Goal: Task Accomplishment & Management: Use online tool/utility

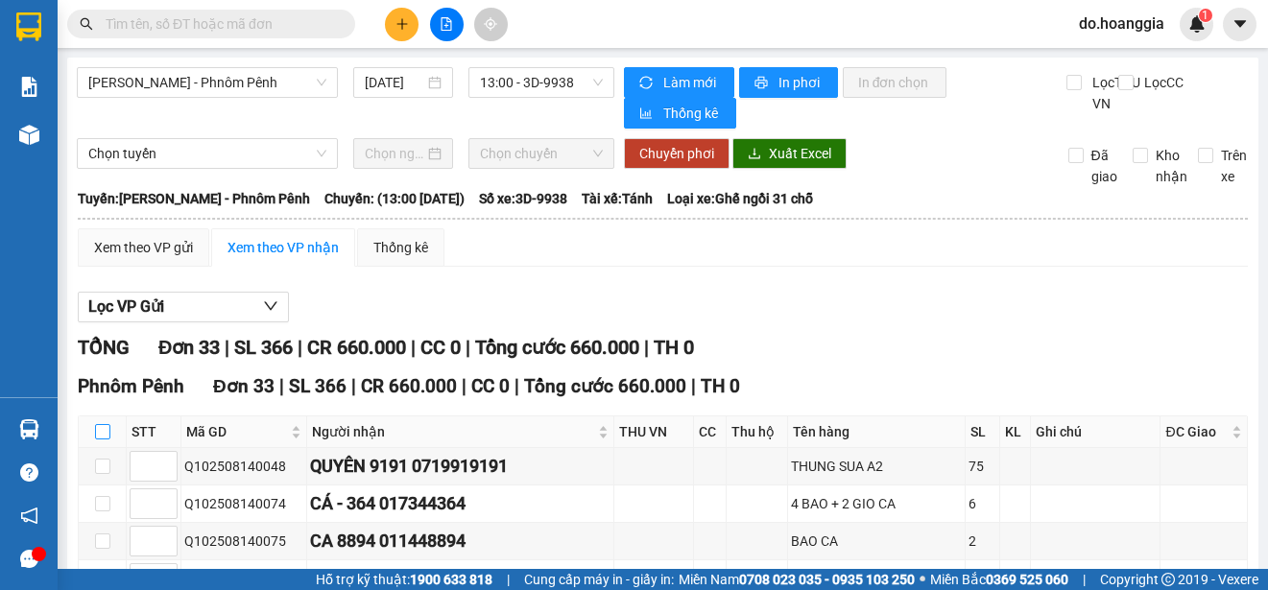
click at [100, 439] on input "checkbox" at bounding box center [102, 431] width 15 height 15
checkbox input "true"
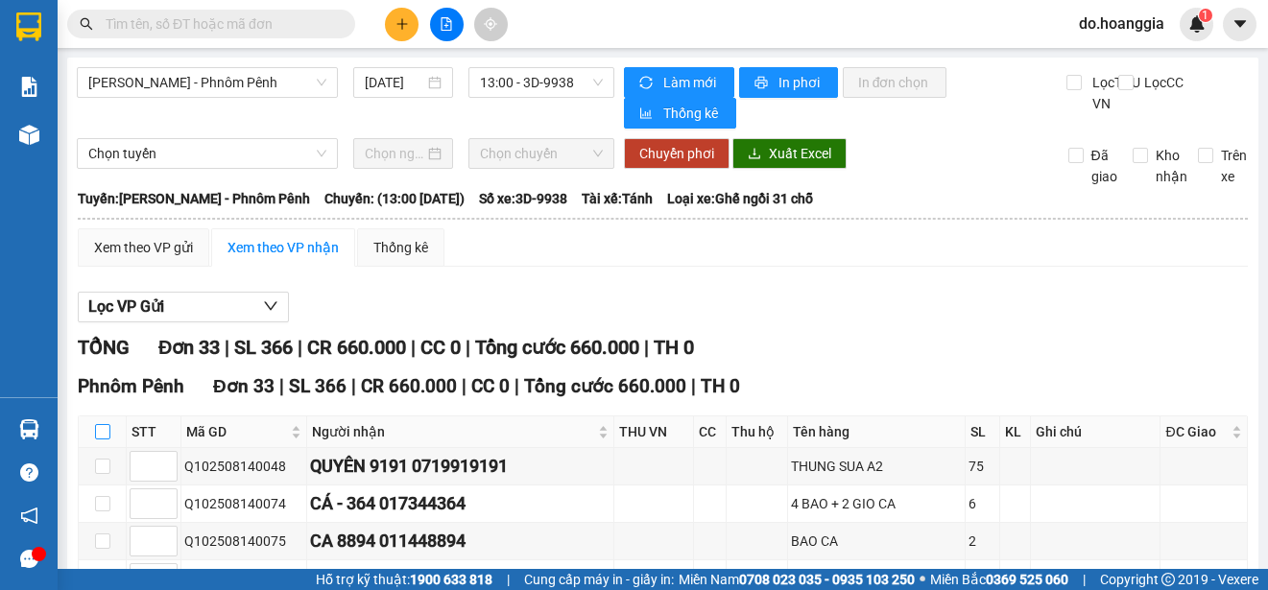
checkbox input "true"
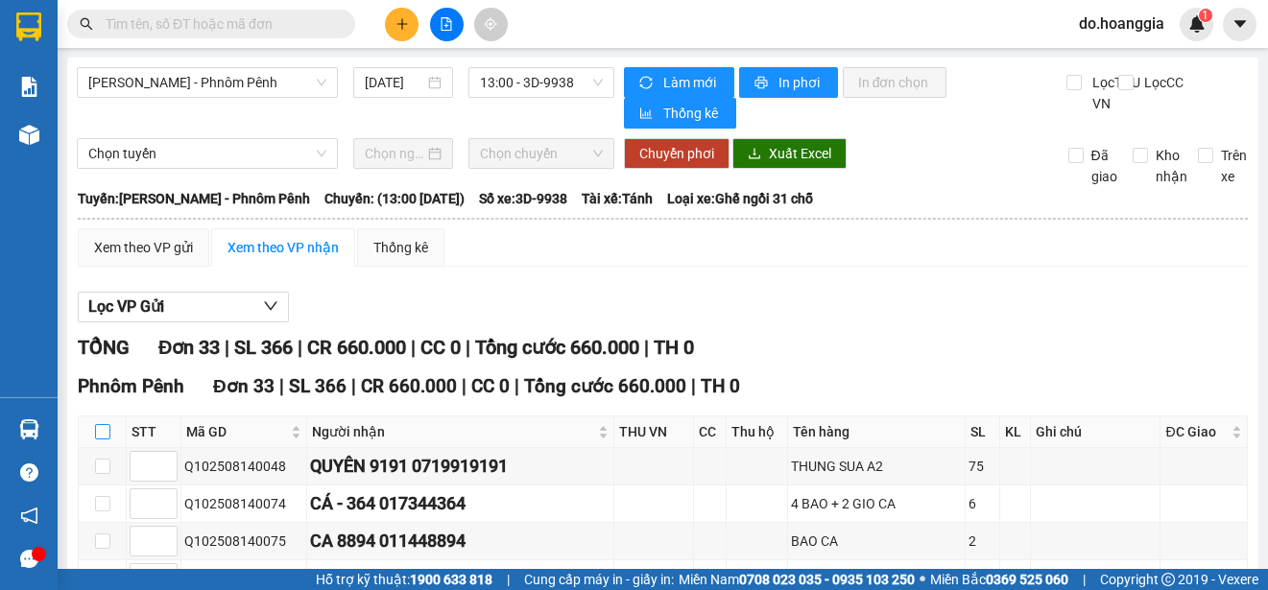
checkbox input "true"
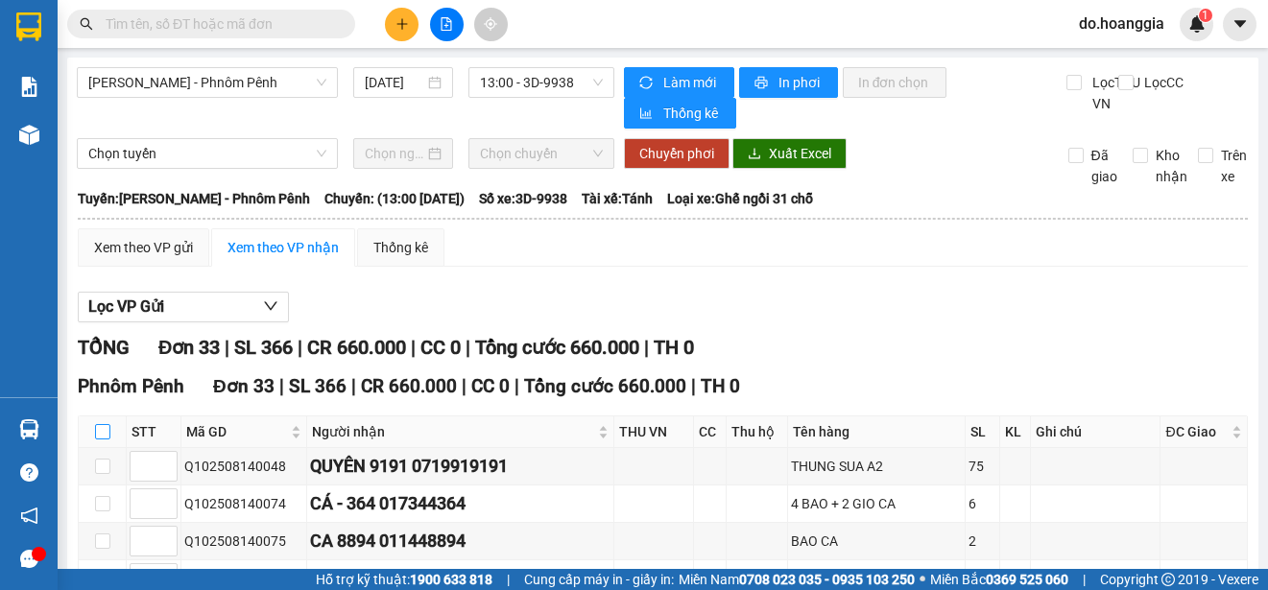
checkbox input "true"
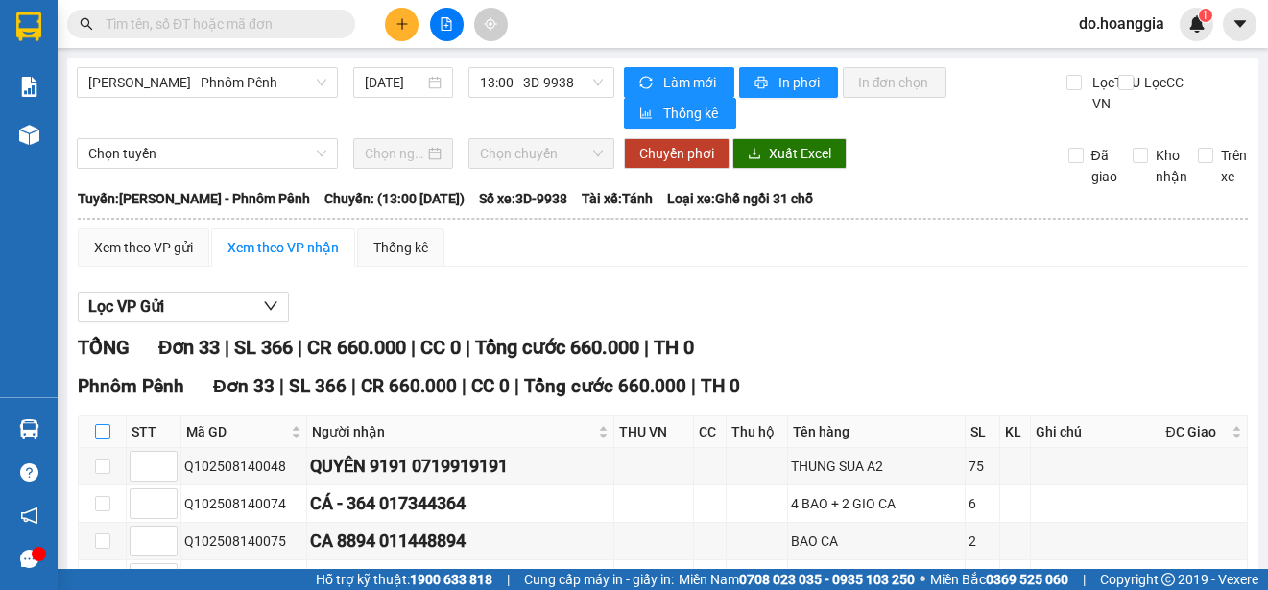
checkbox input "true"
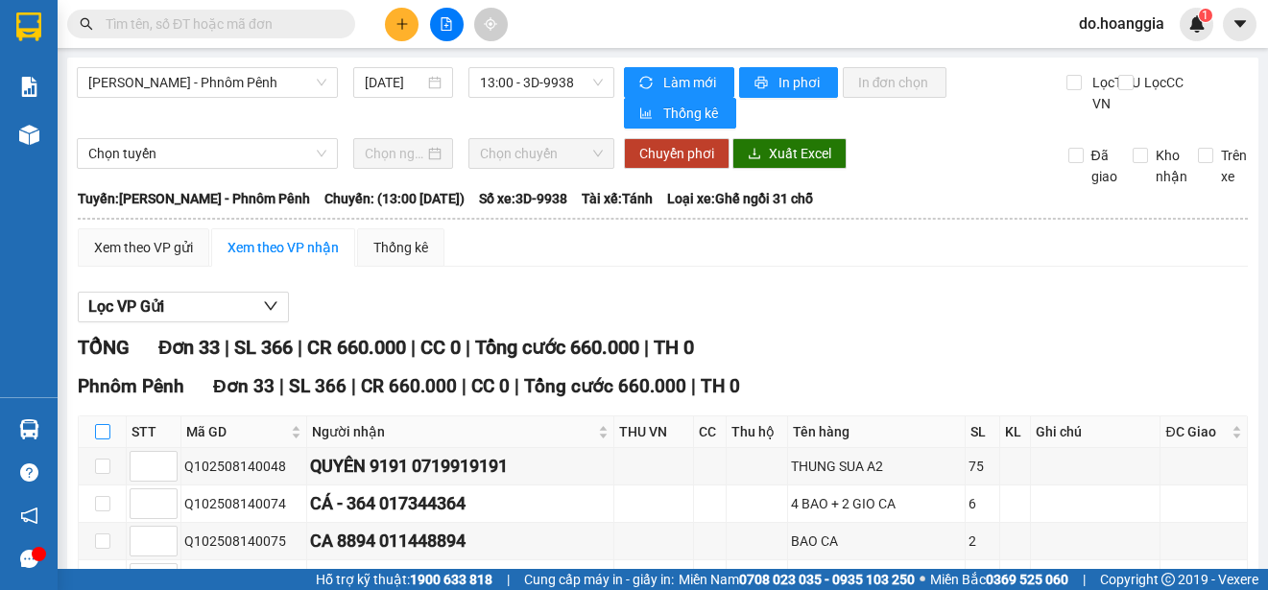
checkbox input "true"
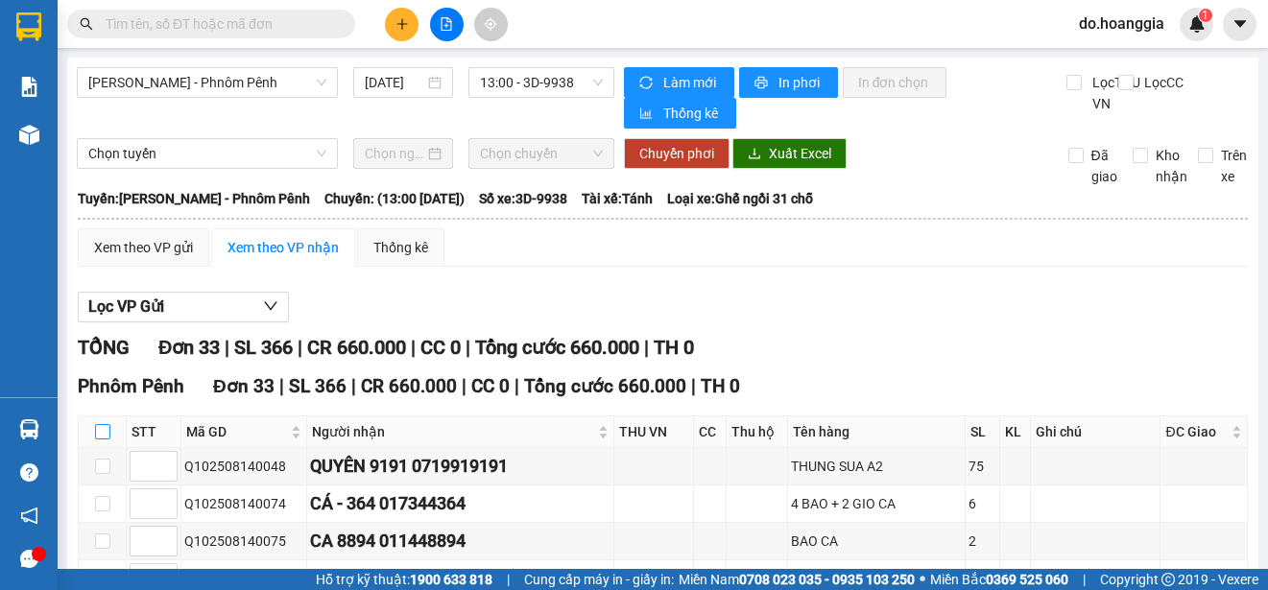
checkbox input "true"
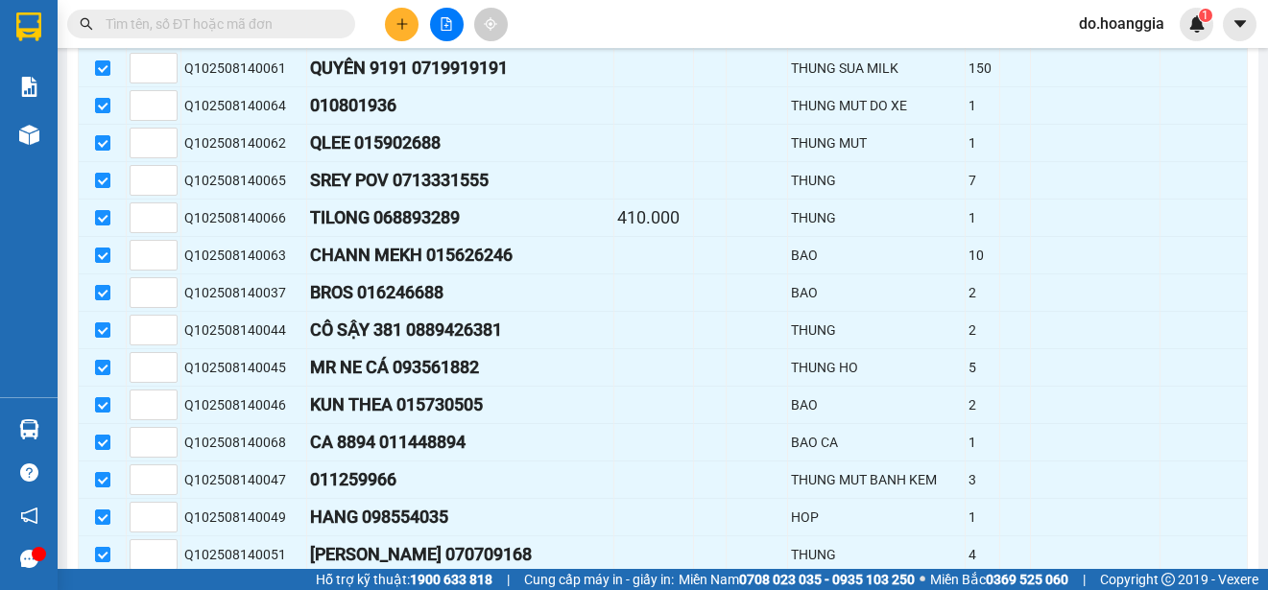
scroll to position [1220, 0]
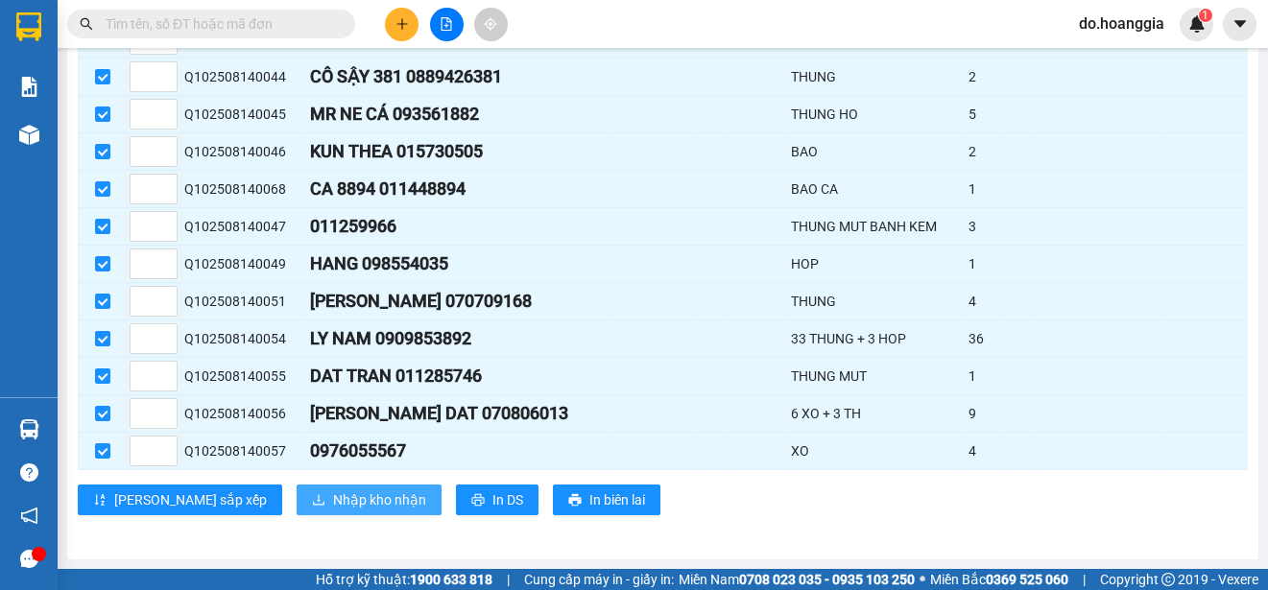
click at [333, 506] on span "Nhập kho nhận" at bounding box center [379, 500] width 93 height 21
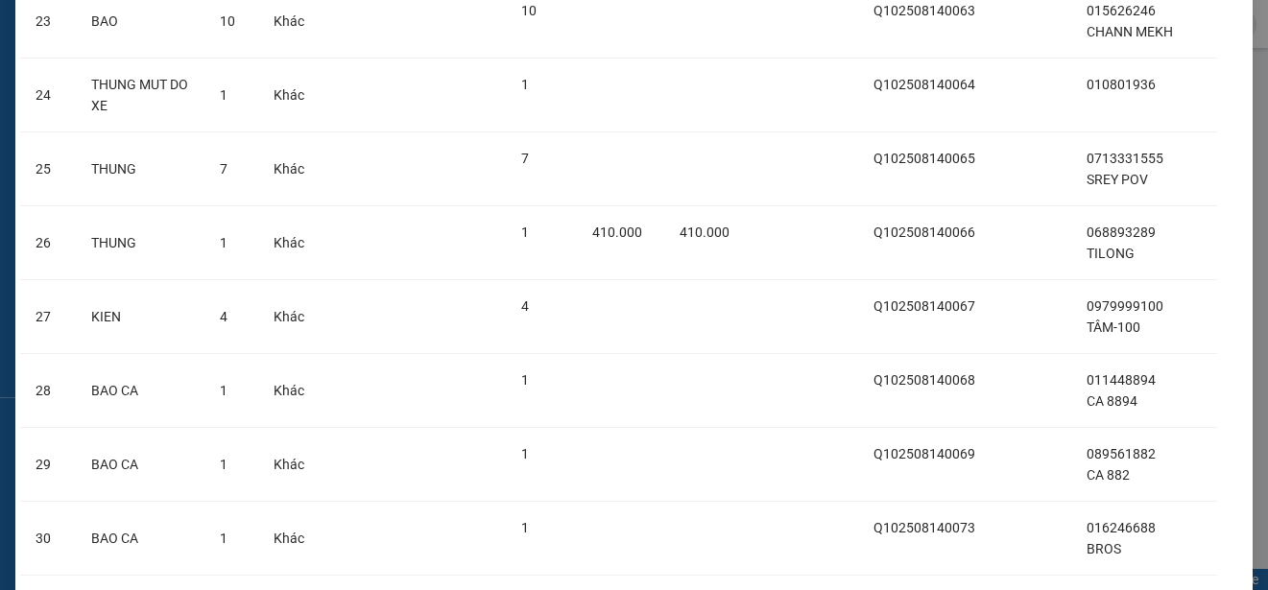
scroll to position [2172, 0]
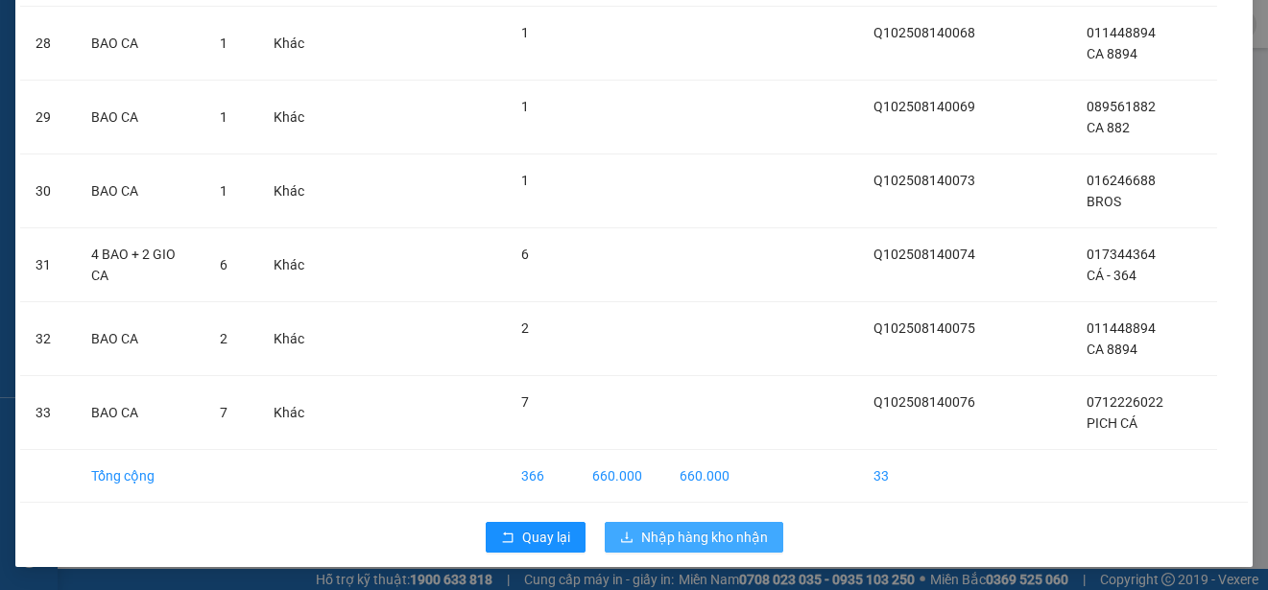
click at [714, 537] on span "Nhập hàng kho nhận" at bounding box center [704, 537] width 127 height 21
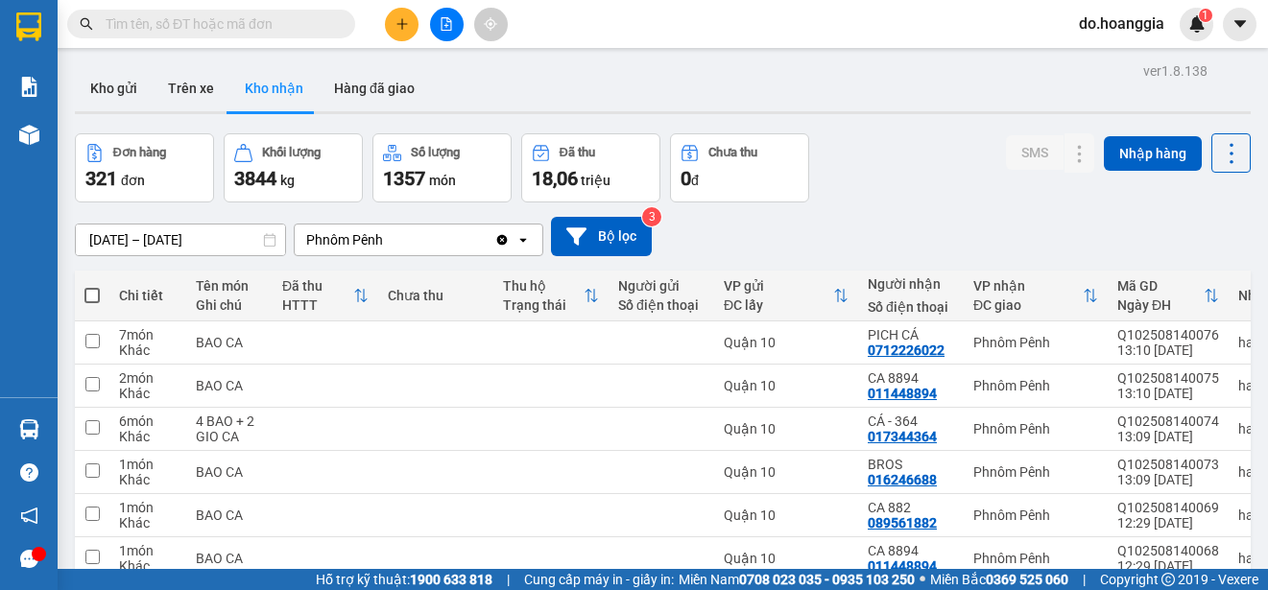
click at [440, 27] on button at bounding box center [447, 25] width 34 height 34
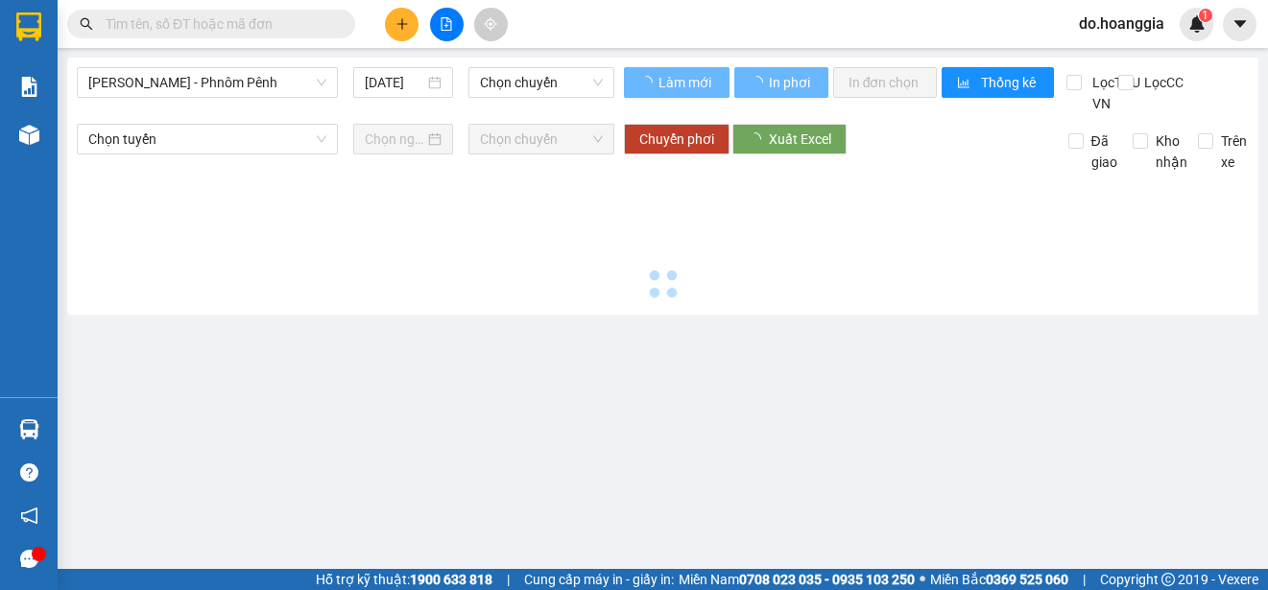
type input "[DATE]"
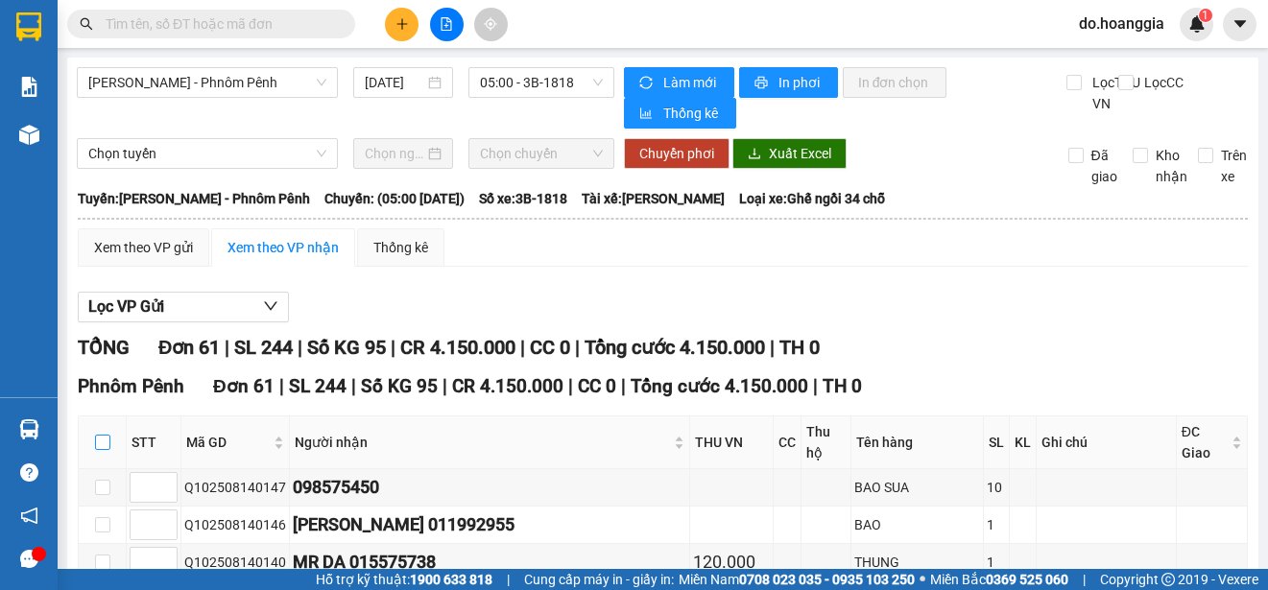
click at [102, 442] on input "checkbox" at bounding box center [102, 442] width 15 height 15
checkbox input "true"
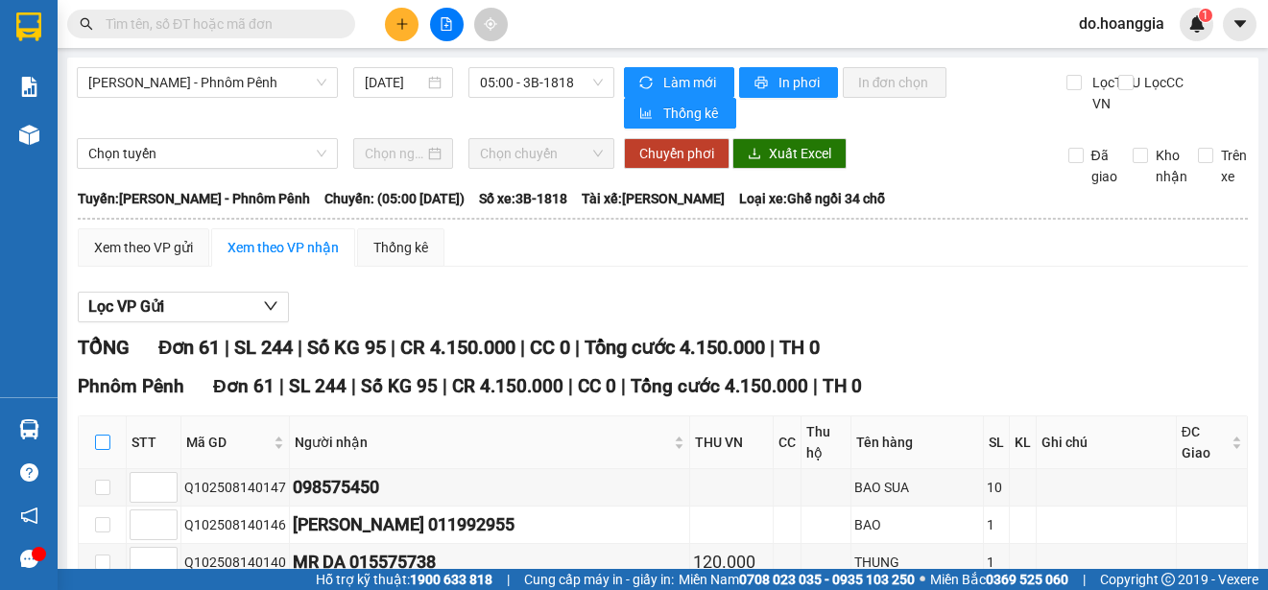
checkbox input "true"
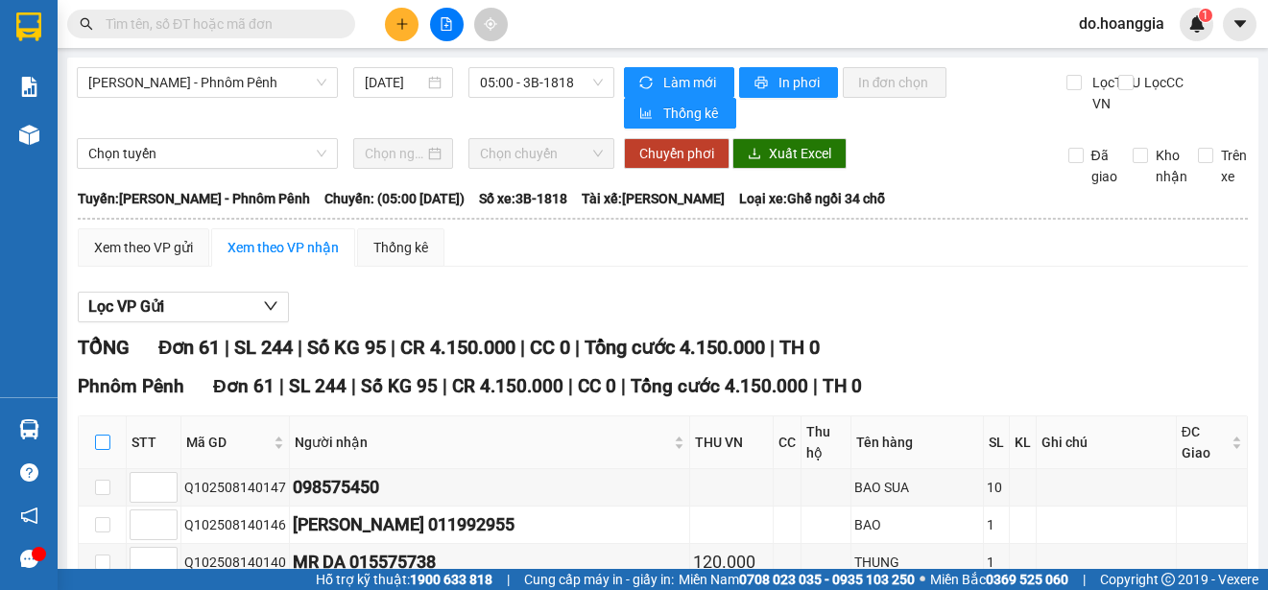
checkbox input "true"
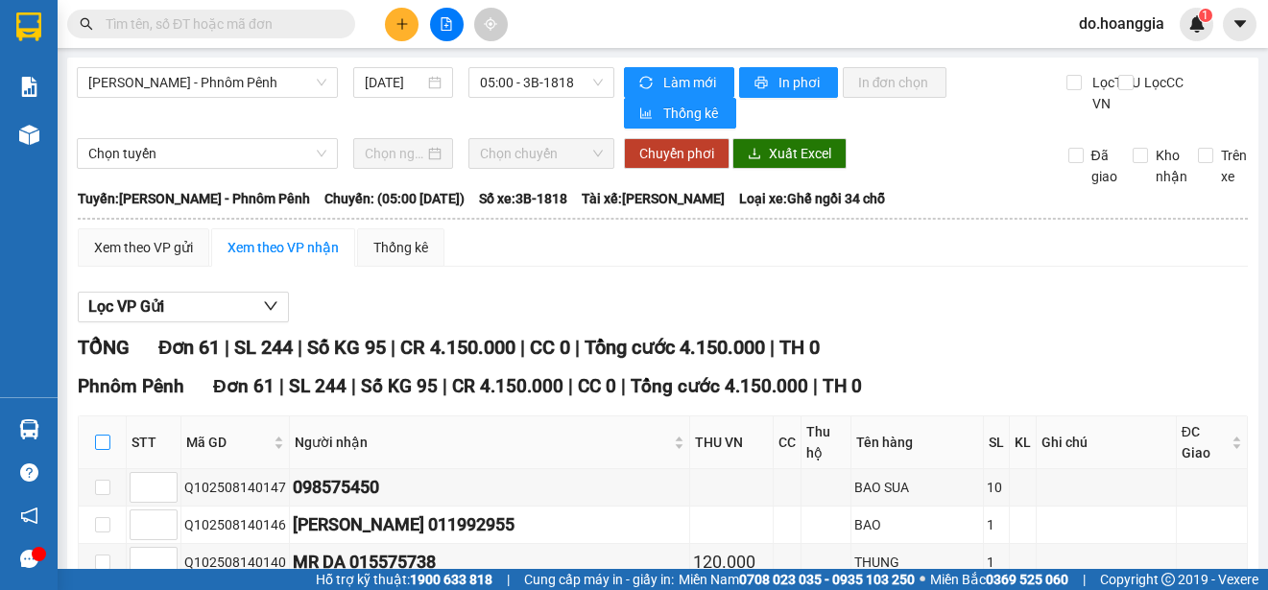
checkbox input "true"
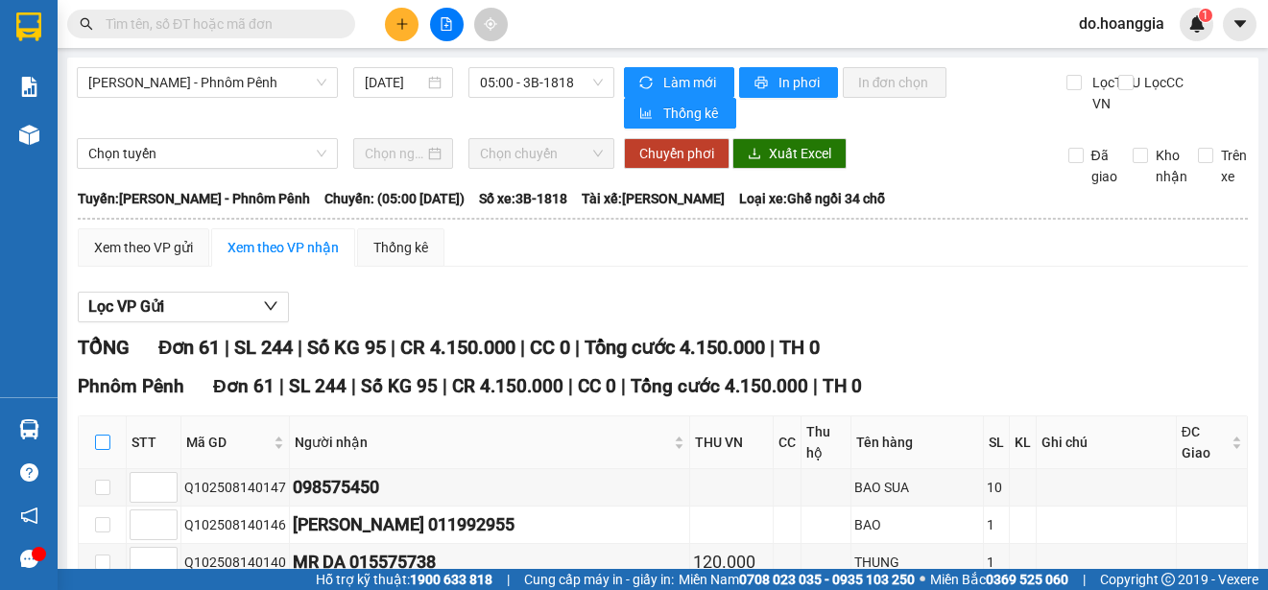
checkbox input "true"
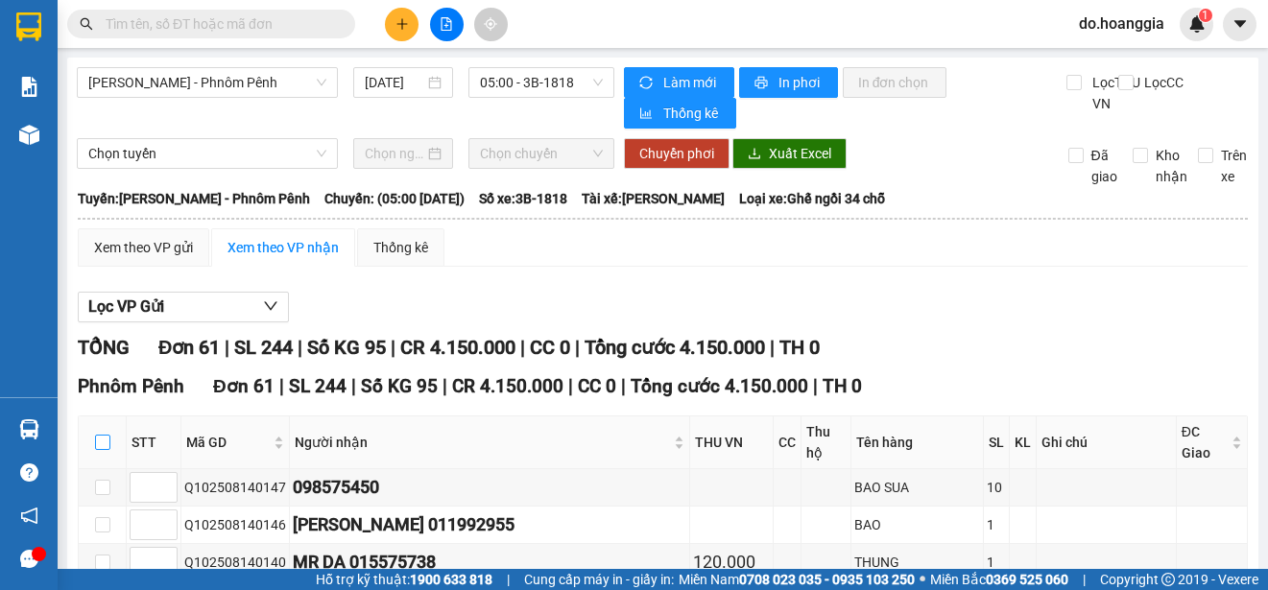
checkbox input "true"
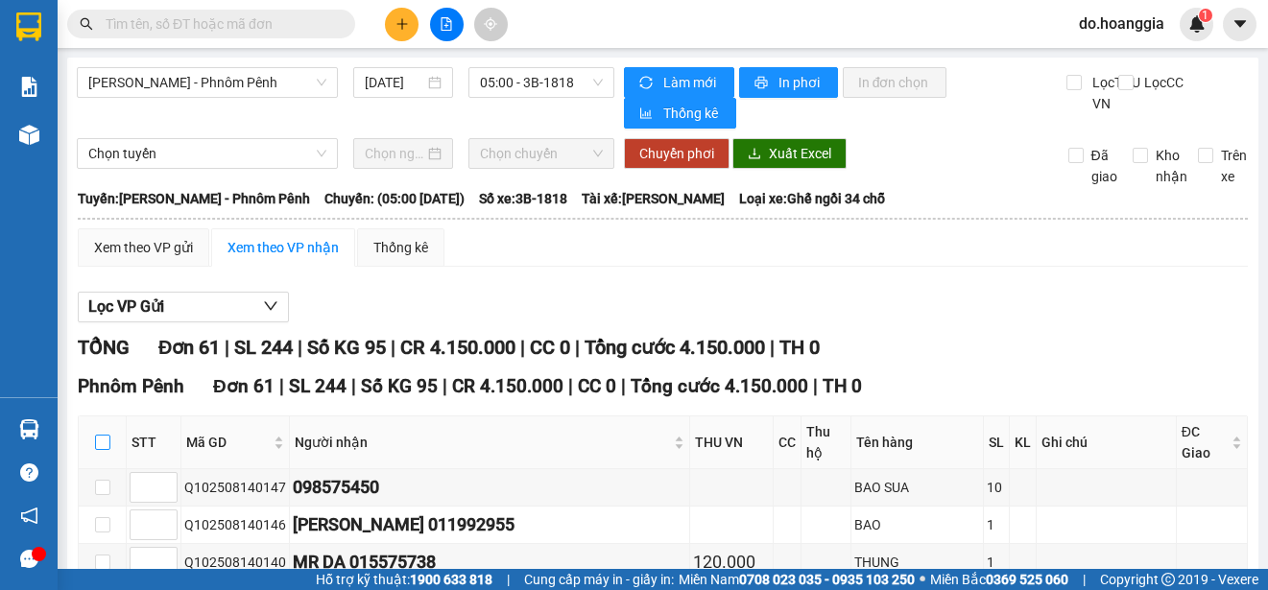
checkbox input "true"
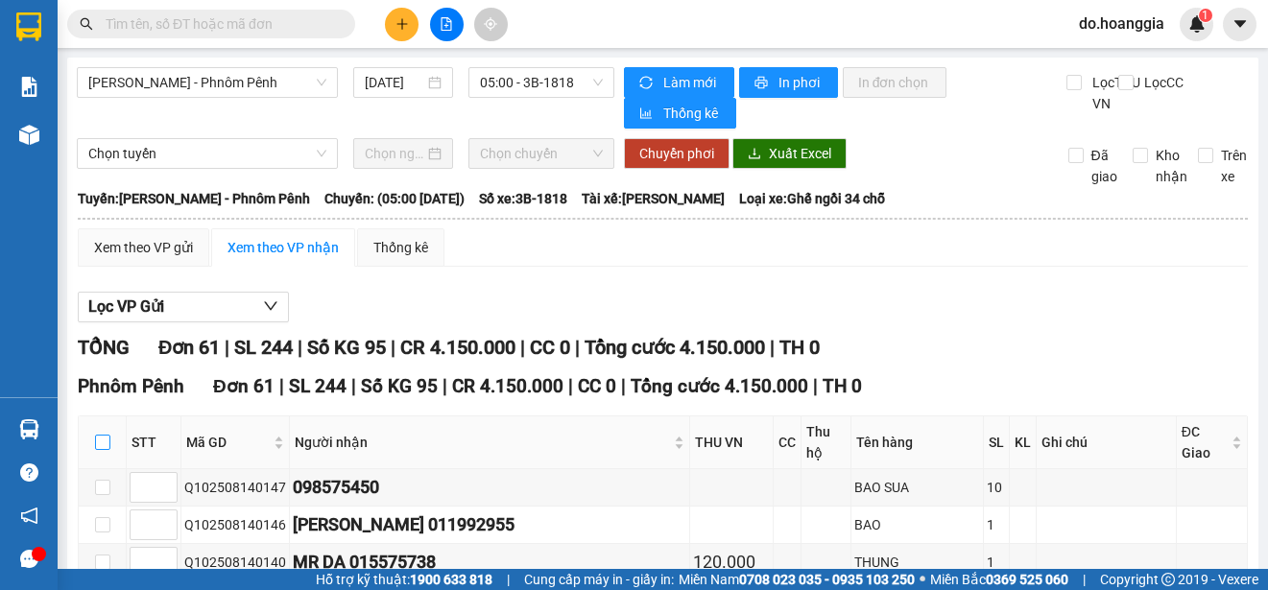
checkbox input "true"
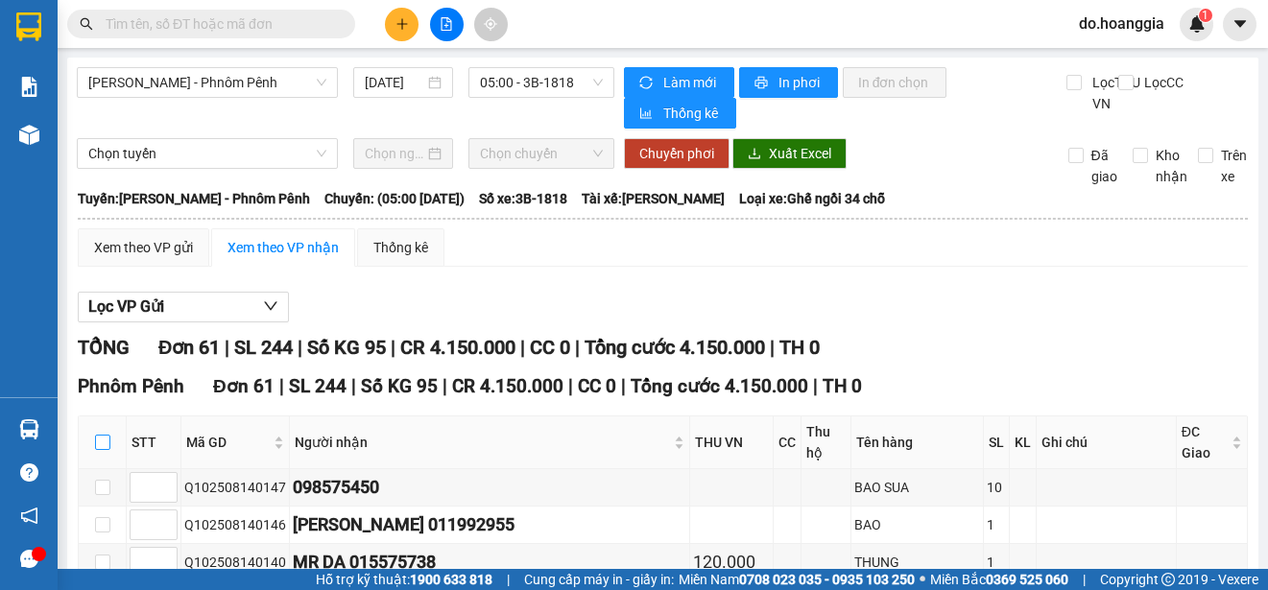
checkbox input "true"
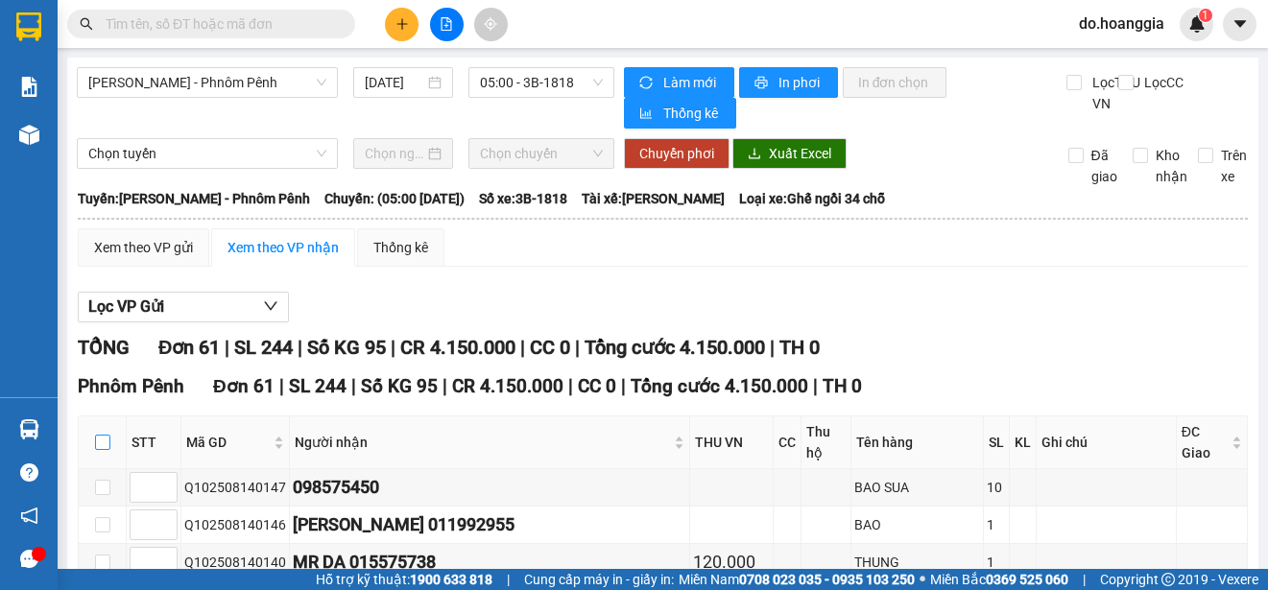
checkbox input "true"
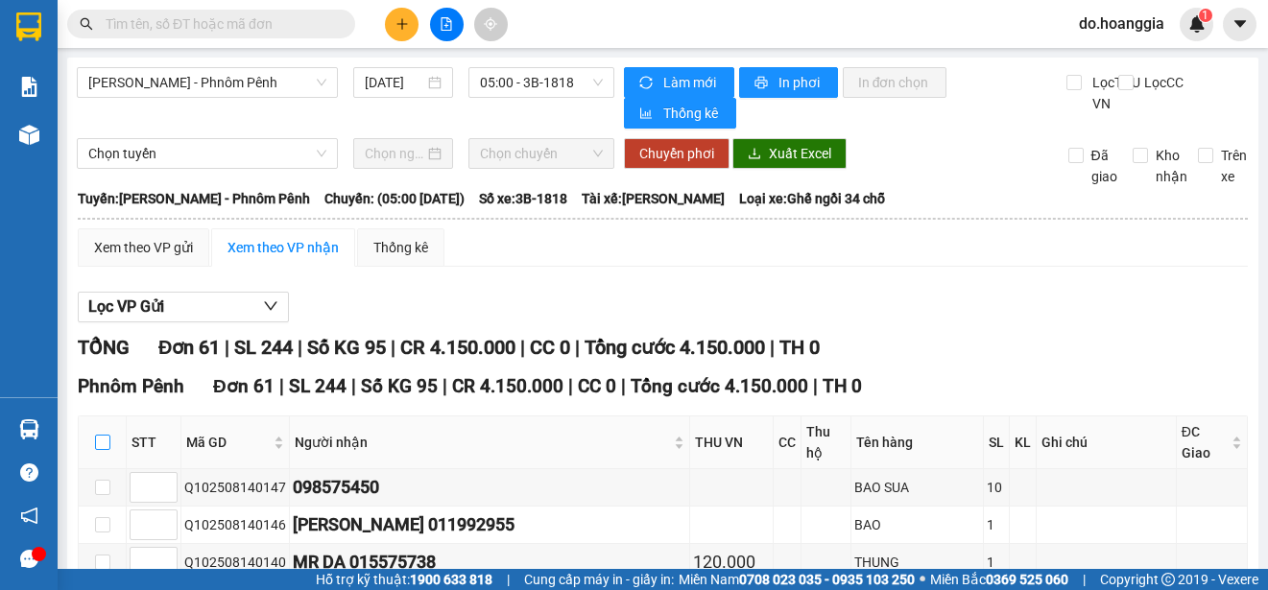
checkbox input "true"
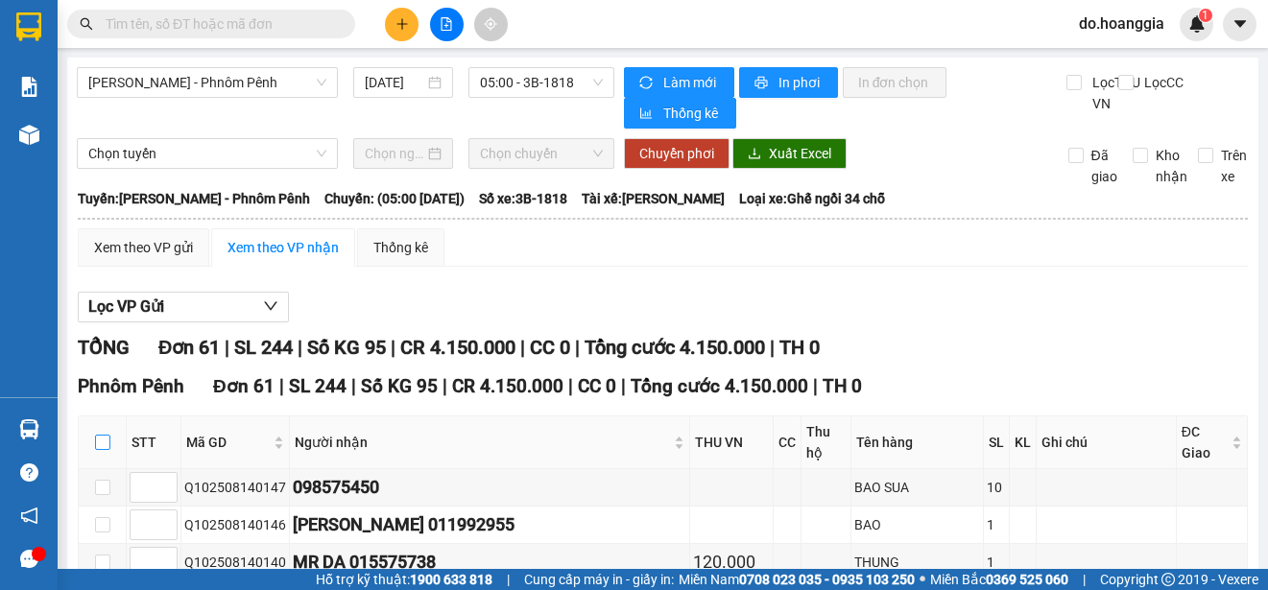
checkbox input "true"
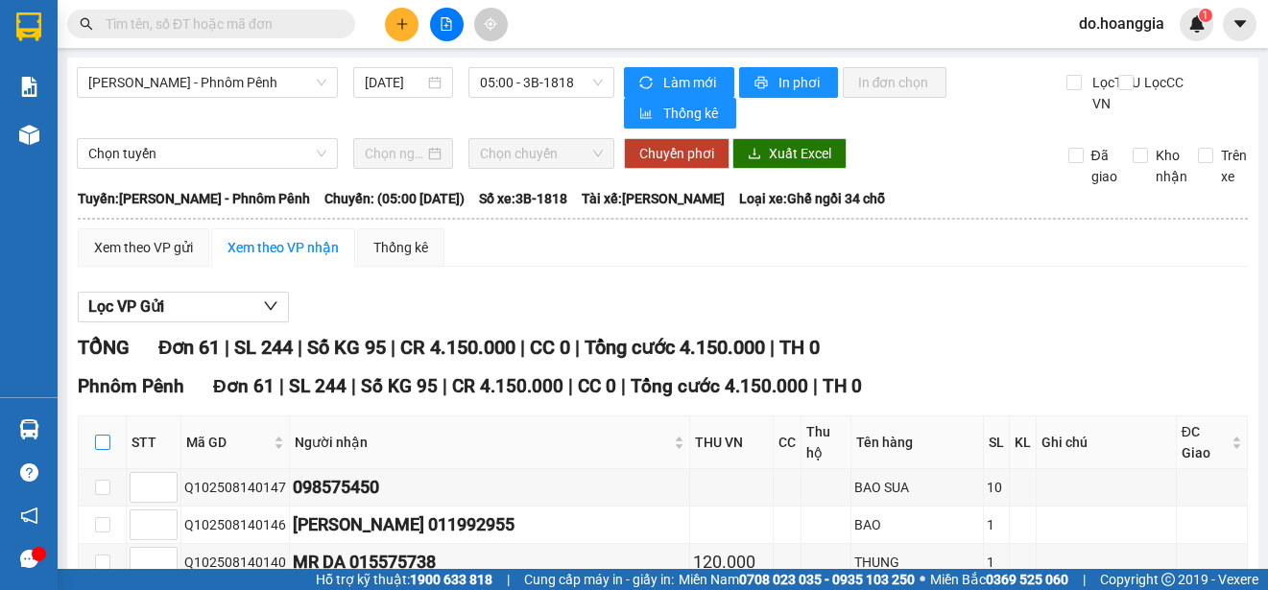
checkbox input "true"
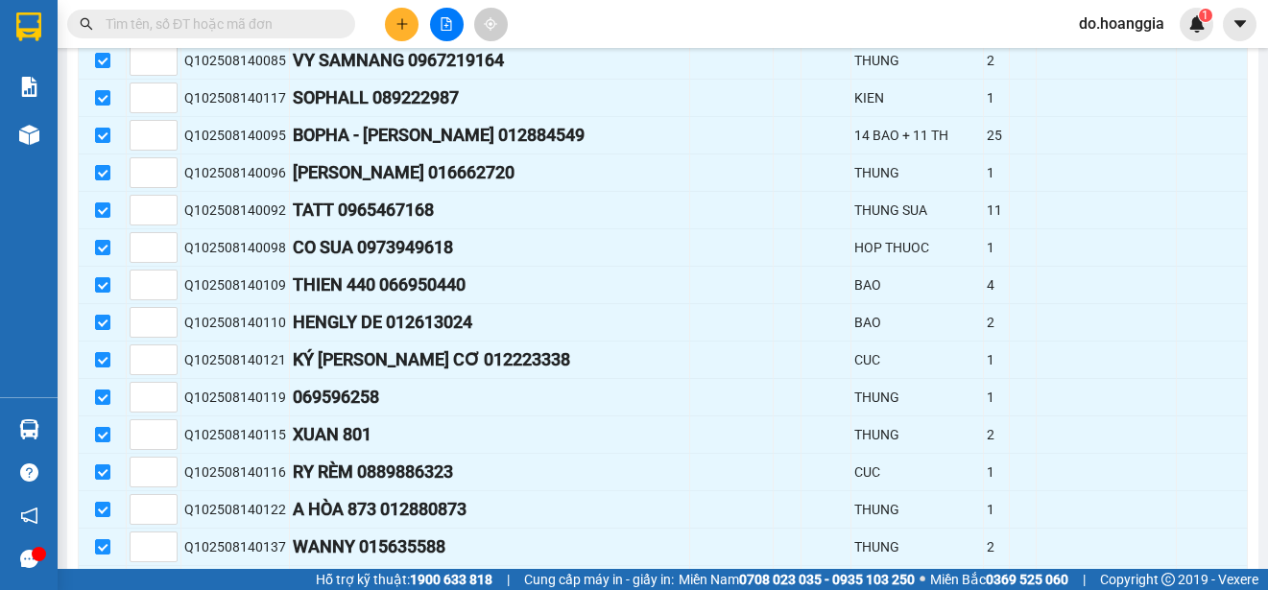
scroll to position [2269, 0]
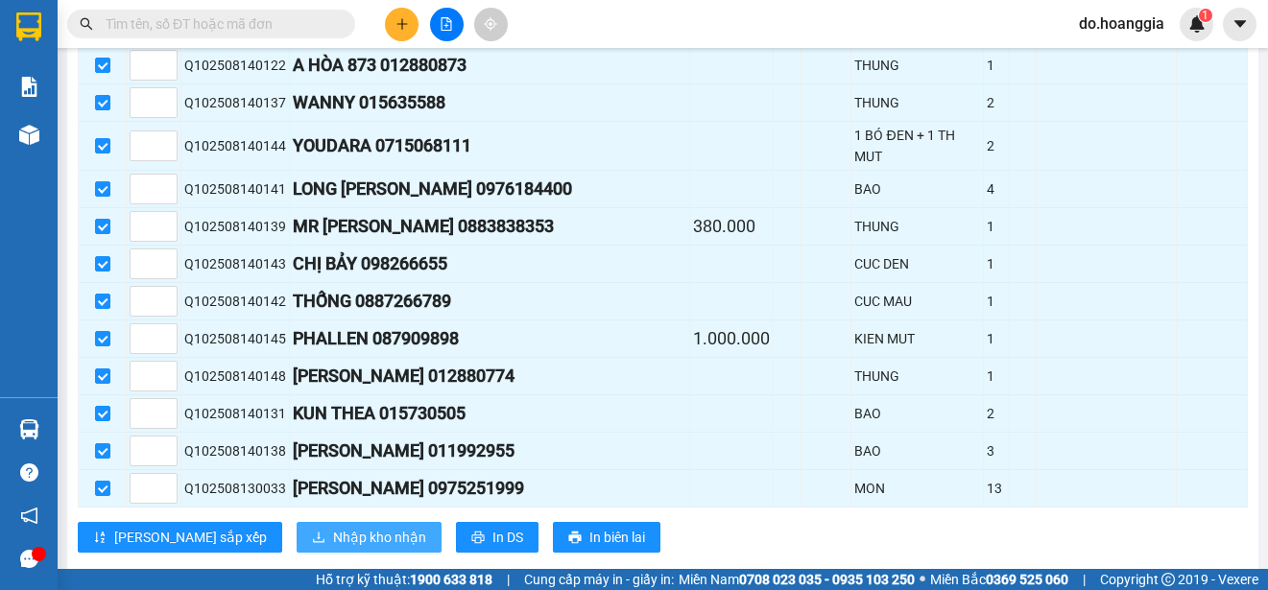
click at [333, 527] on span "Nhập kho nhận" at bounding box center [379, 537] width 93 height 21
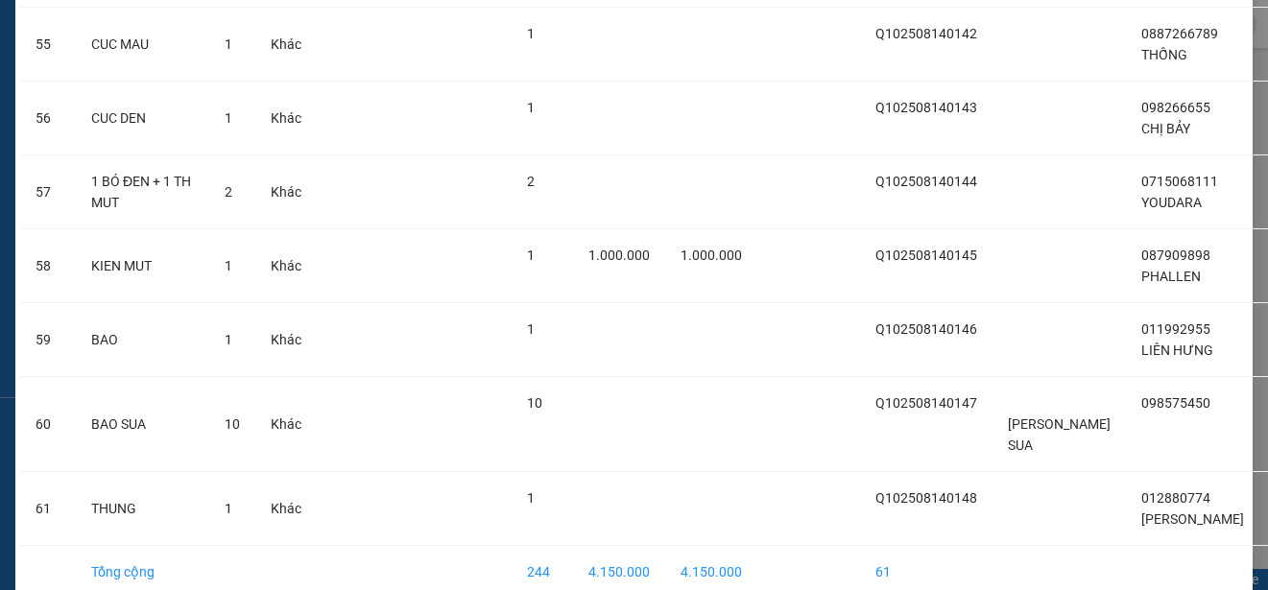
scroll to position [4305, 0]
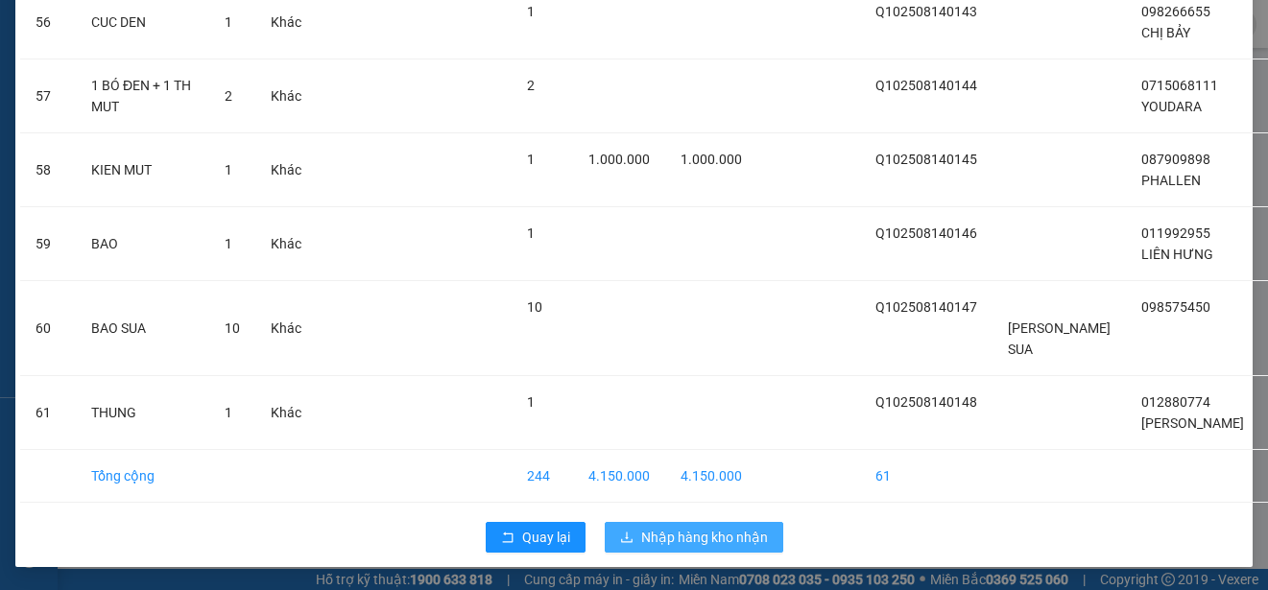
click at [721, 539] on span "Nhập hàng kho nhận" at bounding box center [704, 537] width 127 height 21
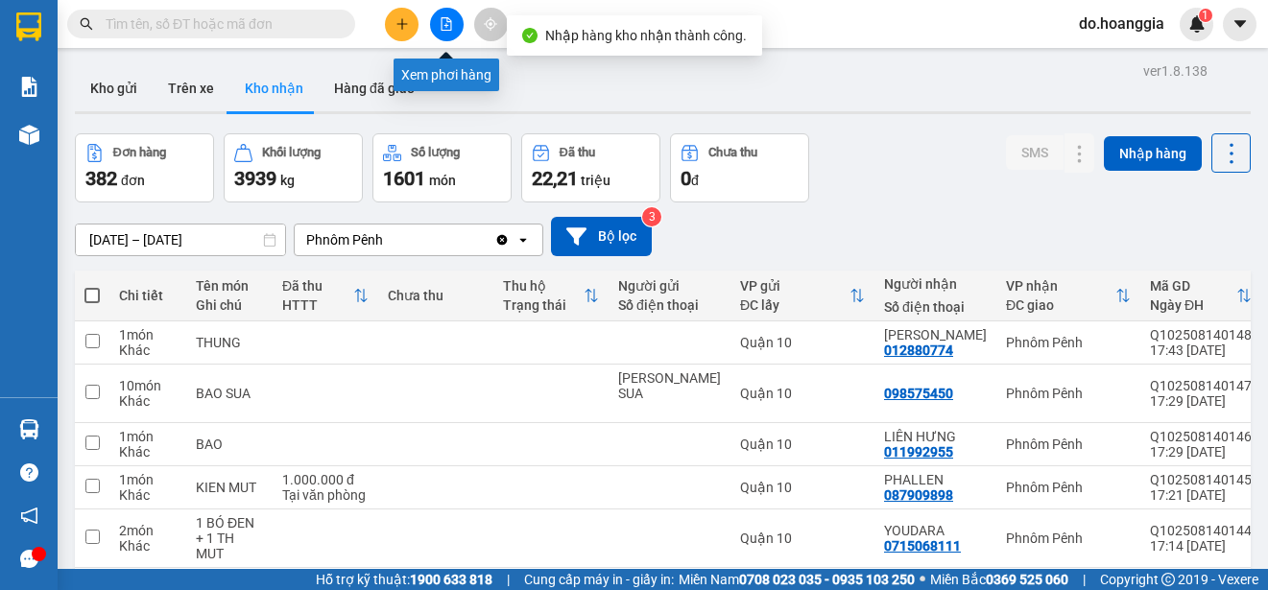
click at [448, 27] on icon "file-add" at bounding box center [446, 23] width 13 height 13
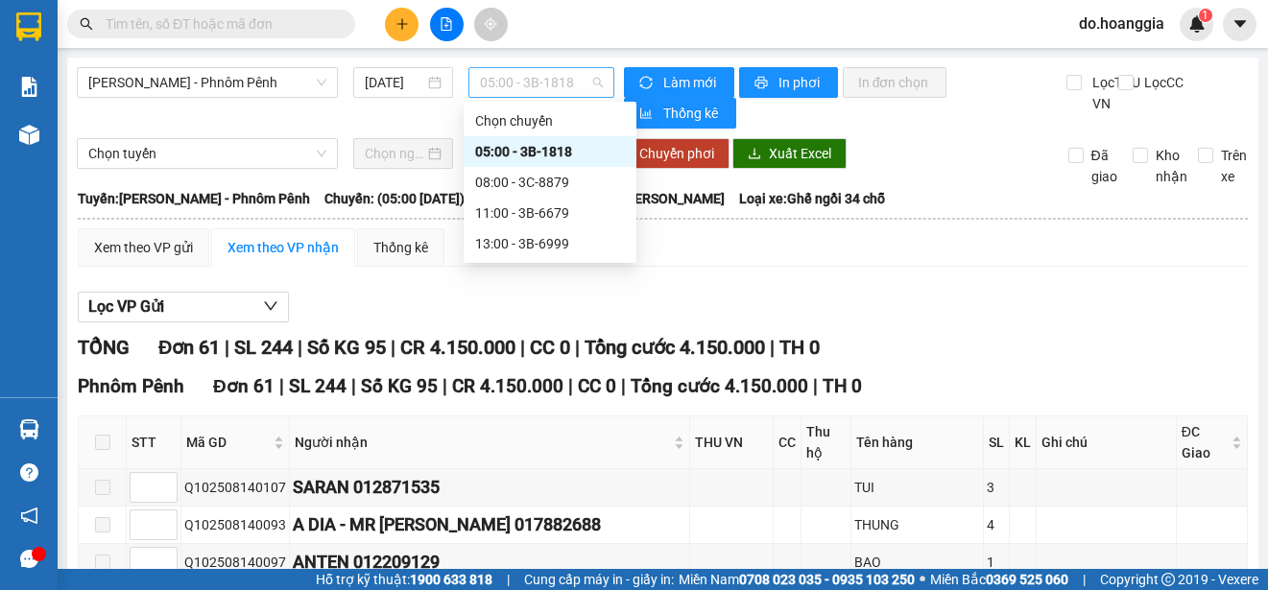
click at [569, 85] on span "05:00 - 3B-1818" at bounding box center [541, 82] width 123 height 29
click at [542, 173] on div "08:00 - 3C-8879" at bounding box center [550, 182] width 150 height 21
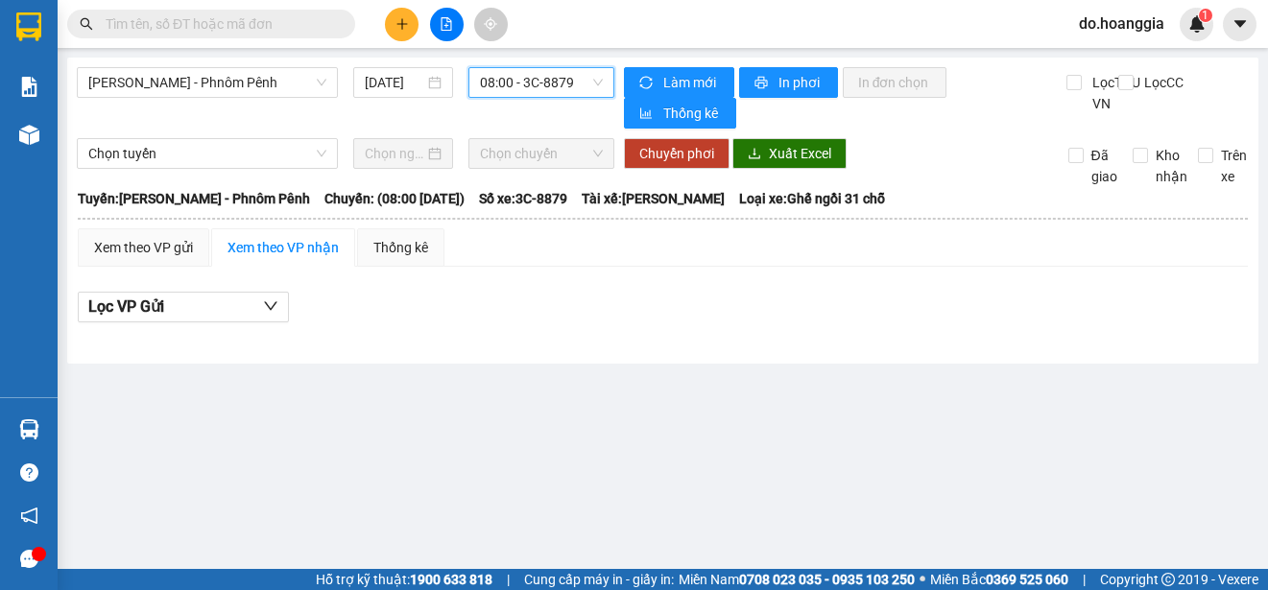
click at [558, 79] on span "08:00 - 3C-8879" at bounding box center [541, 82] width 123 height 29
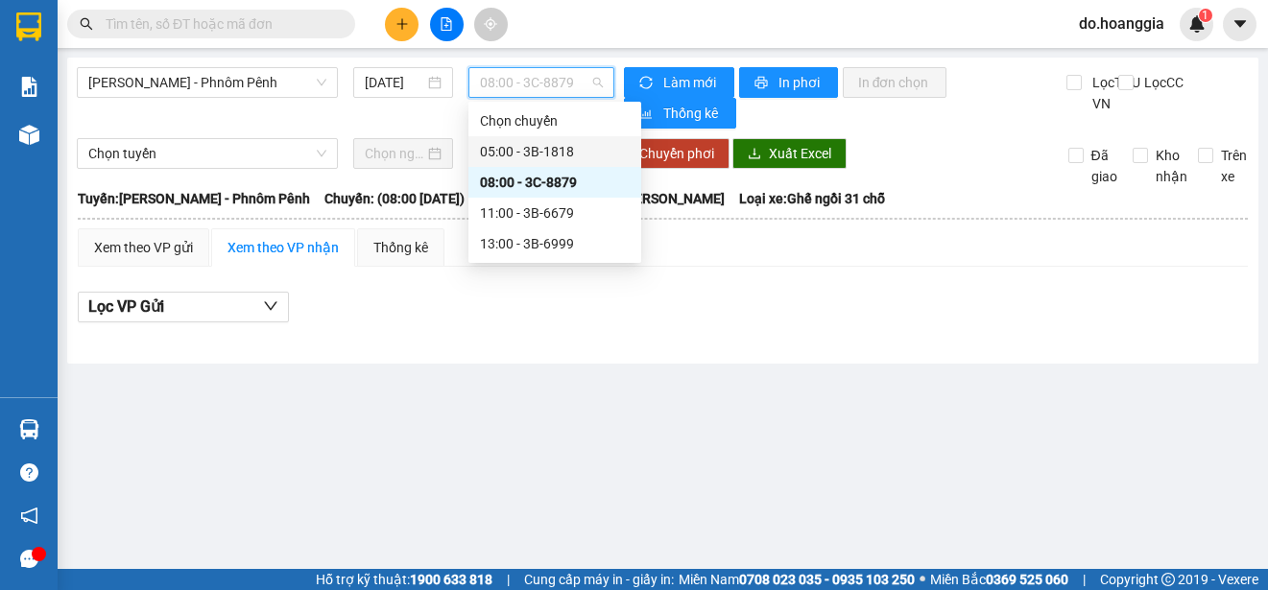
click at [553, 146] on div "05:00 - 3B-1818" at bounding box center [555, 151] width 150 height 21
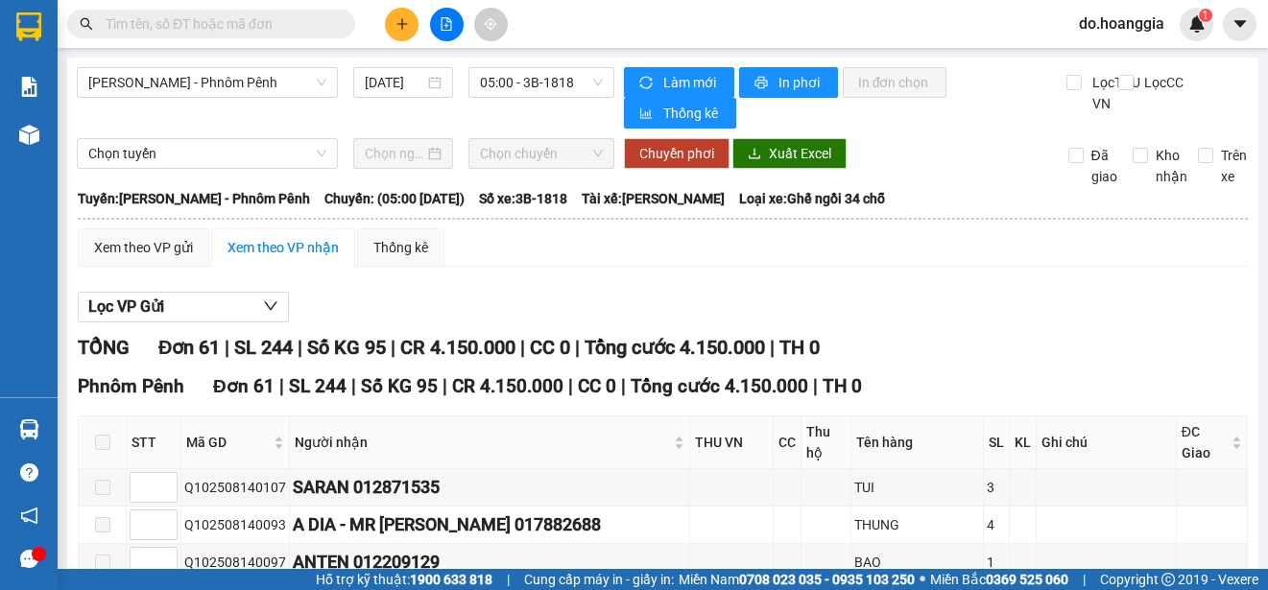
type input "[DATE]"
click at [536, 78] on span "05:00 - 3B-1818" at bounding box center [541, 82] width 123 height 29
